Goal: Ask a question

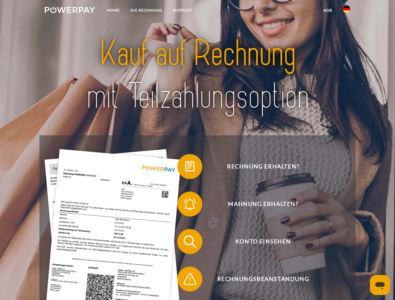
click at [70, 11] on img at bounding box center [70, 10] width 50 height 6
click at [347, 11] on img at bounding box center [347, 9] width 8 height 8
click at [327, 10] on link "agb" at bounding box center [327, 10] width 19 height 11
click at [185, 168] on span at bounding box center [180, 166] width 31 height 31
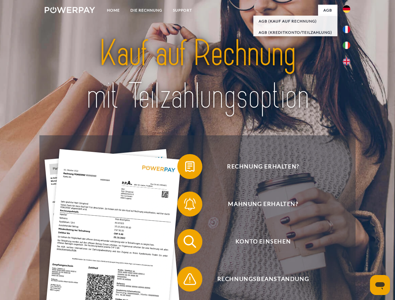
click at [185, 205] on span at bounding box center [180, 204] width 31 height 31
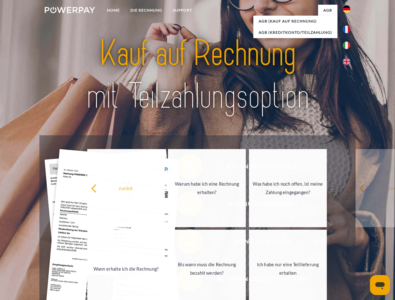
click at [185, 243] on link "Bis wann muss die Rechnung bezahlt werden?" at bounding box center [207, 269] width 78 height 78
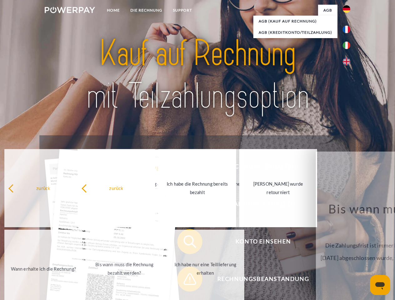
click at [185, 281] on link "Ich habe nur eine Teillieferung erhalten" at bounding box center [205, 269] width 78 height 78
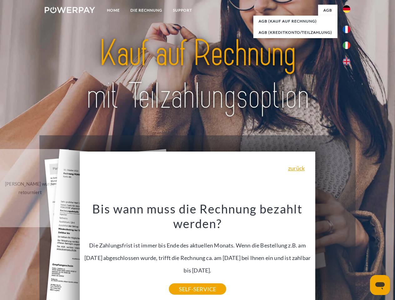
click at [380, 285] on icon "Messaging-Fenster öffnen" at bounding box center [379, 286] width 9 height 8
